Goal: Information Seeking & Learning: Understand process/instructions

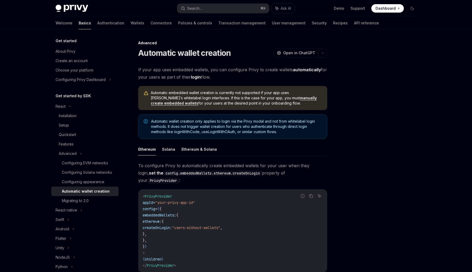
drag, startPoint x: 153, startPoint y: 69, endPoint x: 237, endPoint y: 78, distance: 84.6
click at [237, 78] on span "If your app uses embedded wallets, you can configure Privy to create wallets au…" at bounding box center [232, 73] width 189 height 15
click at [236, 77] on span "If your app uses embedded wallets, you can configure Privy to create wallets au…" at bounding box center [232, 73] width 189 height 15
drag, startPoint x: 242, startPoint y: 77, endPoint x: 160, endPoint y: 64, distance: 83.0
click at [161, 64] on div "Advanced Automatic wallet creation OpenAI Open in ChatGPT OpenAI Open in ChatGP…" at bounding box center [183, 226] width 289 height 373
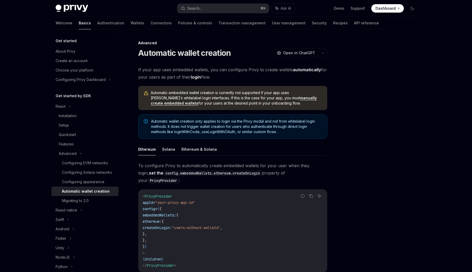
click at [160, 64] on div "Advanced Automatic wallet creation OpenAI Open in ChatGPT OpenAI Open in ChatGP…" at bounding box center [183, 226] width 289 height 373
drag, startPoint x: 144, startPoint y: 76, endPoint x: 245, endPoint y: 80, distance: 101.0
click at [244, 80] on span "If your app uses embedded wallets, you can configure Privy to create wallets au…" at bounding box center [232, 73] width 189 height 15
click at [245, 80] on span "If your app uses embedded wallets, you can configure Privy to create wallets au…" at bounding box center [232, 73] width 189 height 15
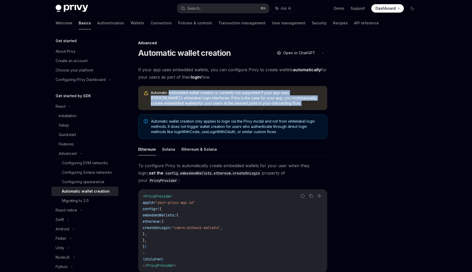
drag, startPoint x: 169, startPoint y: 92, endPoint x: 254, endPoint y: 112, distance: 87.2
click at [254, 112] on div "If your app uses embedded wallets, you can configure Privy to create wallets au…" at bounding box center [232, 200] width 189 height 269
click at [248, 105] on span "Automatic embedded wallet creation is currently not supported if your app uses …" at bounding box center [236, 98] width 171 height 16
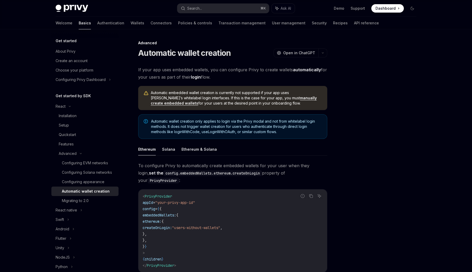
drag, startPoint x: 248, startPoint y: 105, endPoint x: 173, endPoint y: 90, distance: 76.0
click at [174, 90] on div "Automatic embedded wallet creation is currently not supported if your app uses …" at bounding box center [232, 98] width 189 height 24
click at [173, 90] on div "Automatic embedded wallet creation is currently not supported if your app uses …" at bounding box center [232, 98] width 189 height 24
